Goal: Task Accomplishment & Management: Use online tool/utility

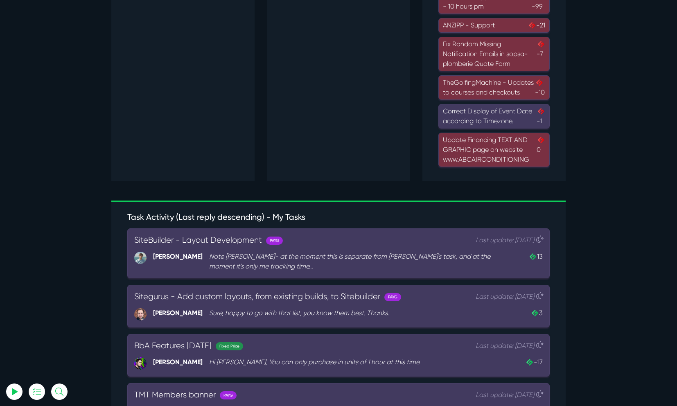
scroll to position [620, 0]
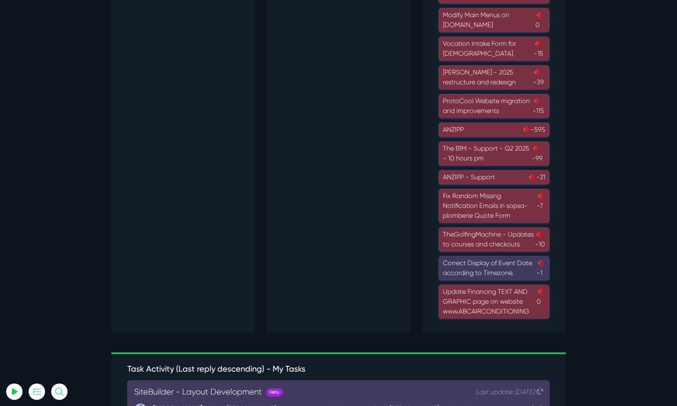
click at [507, 303] on div "Update Financing TEXT AND GRAPHIC page on website www.ABCAIRCONDITIONING 0" at bounding box center [494, 301] width 102 height 29
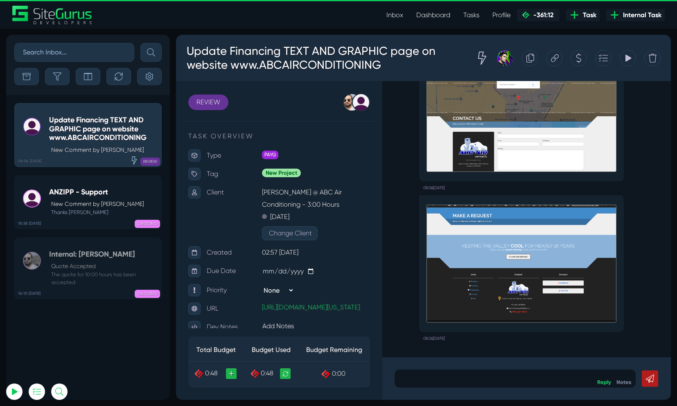
click at [466, 370] on div at bounding box center [515, 379] width 241 height 18
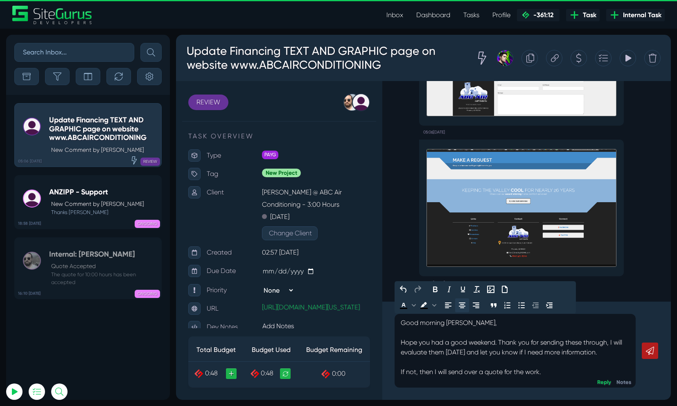
scroll to position [8, 0]
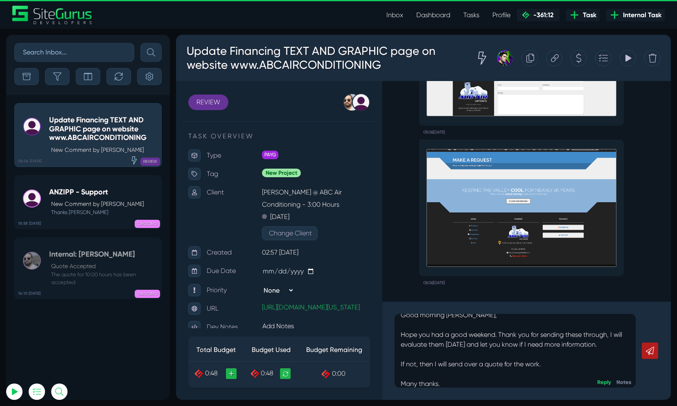
click at [648, 354] on icon at bounding box center [650, 351] width 8 height 8
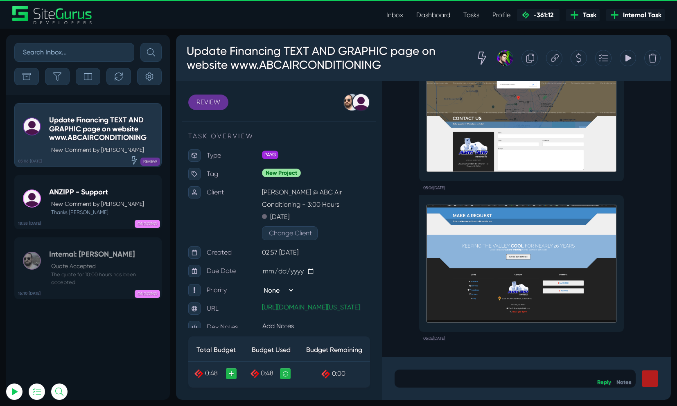
scroll to position [0, 0]
